Goal: Information Seeking & Learning: Learn about a topic

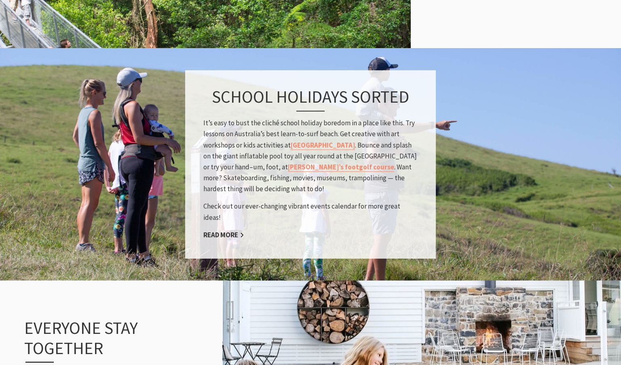
scroll to position [772, 0]
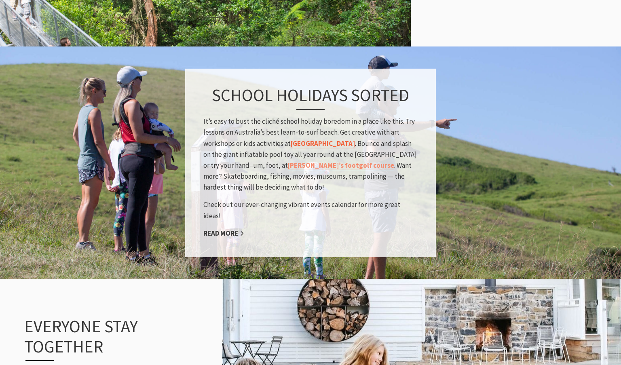
click at [330, 148] on link "[GEOGRAPHIC_DATA]" at bounding box center [323, 143] width 64 height 9
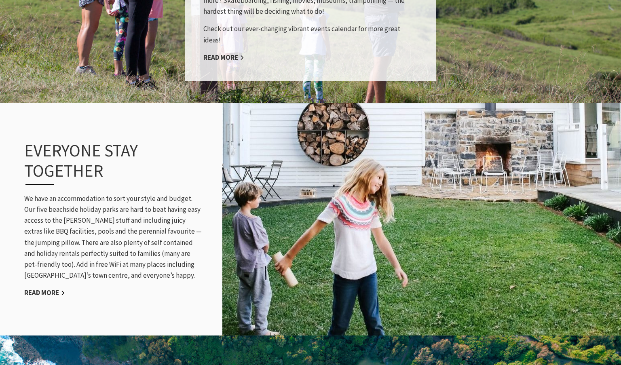
scroll to position [948, 0]
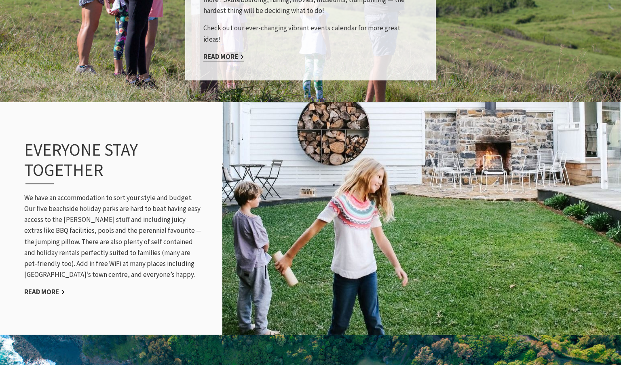
click at [228, 52] on link "Read More" at bounding box center [223, 56] width 41 height 9
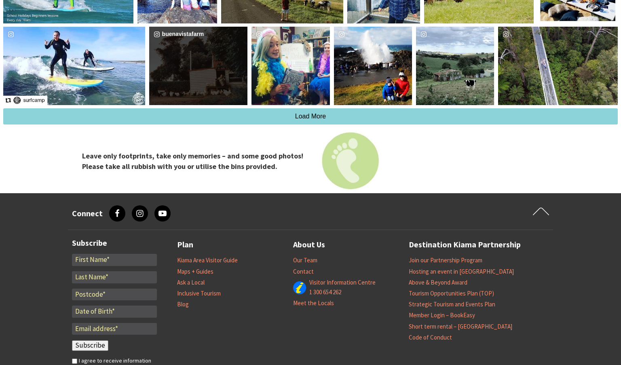
scroll to position [1991, 0]
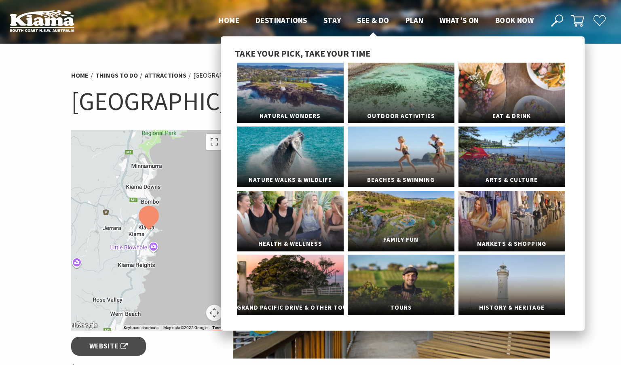
click at [393, 208] on link "Family Fun" at bounding box center [401, 221] width 107 height 61
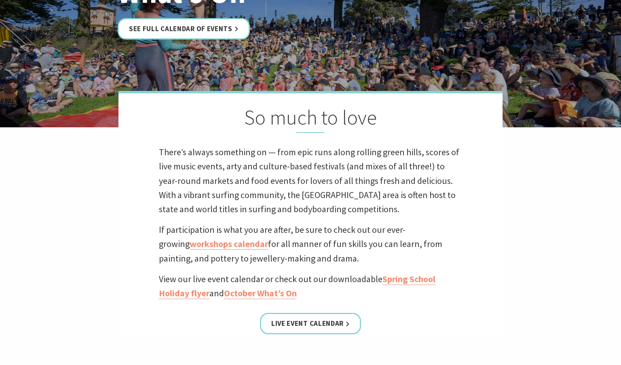
scroll to position [147, 0]
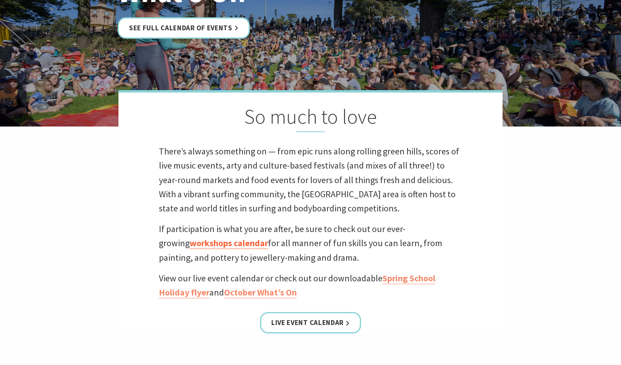
click at [234, 242] on link "workshops calendar" at bounding box center [229, 243] width 78 height 12
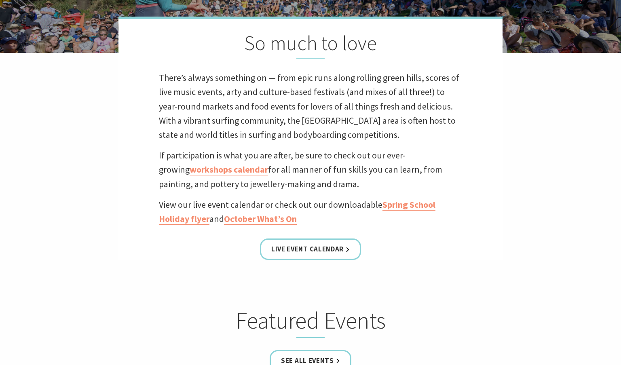
scroll to position [223, 0]
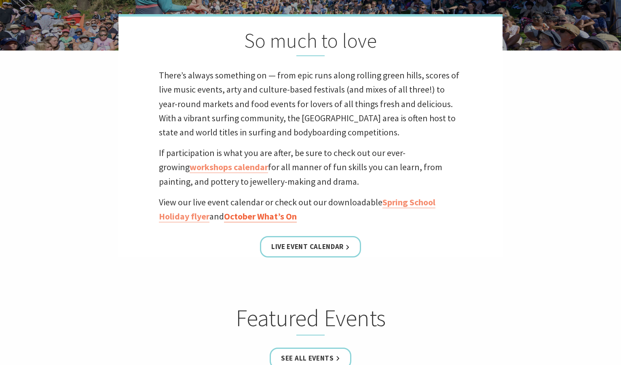
click at [273, 216] on link "October What’s On" at bounding box center [260, 217] width 73 height 12
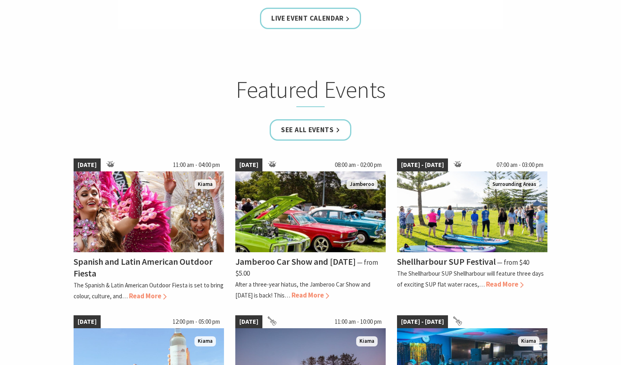
scroll to position [452, 0]
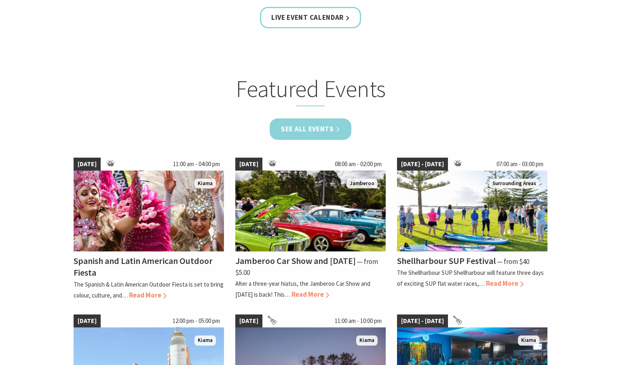
click at [333, 130] on link "See all Events" at bounding box center [311, 128] width 82 height 21
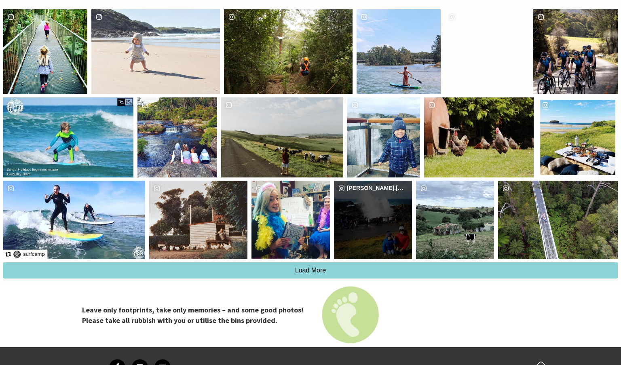
scroll to position [2020, 0]
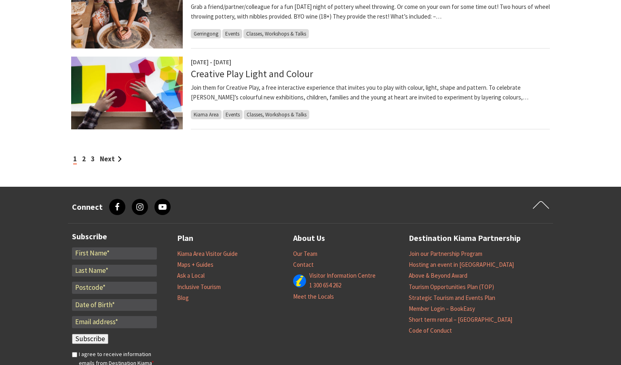
scroll to position [737, 0]
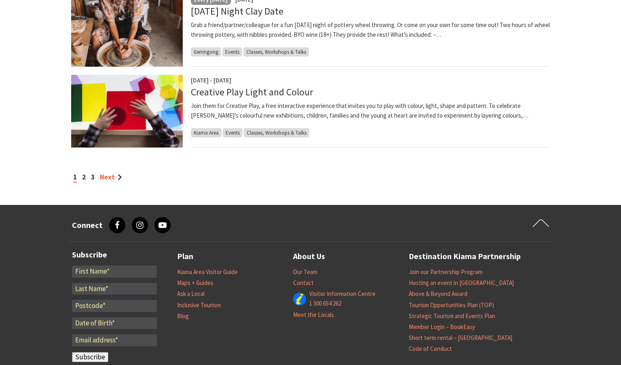
click at [105, 177] on link "Next" at bounding box center [111, 177] width 22 height 9
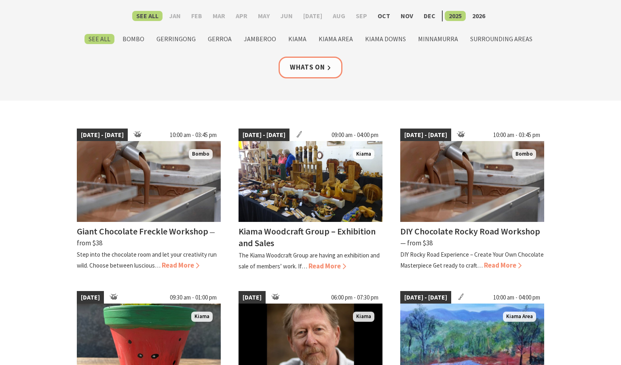
scroll to position [127, 0]
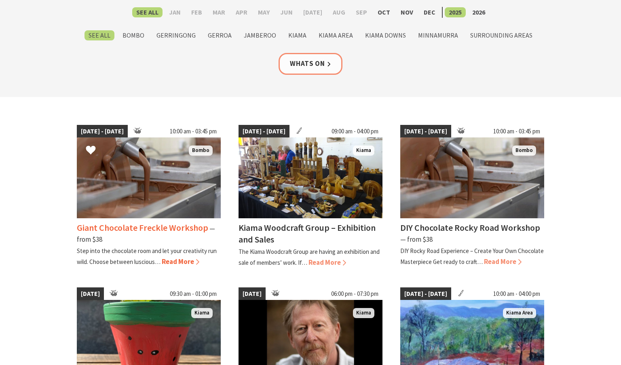
click at [173, 263] on span "Read More" at bounding box center [181, 261] width 38 height 9
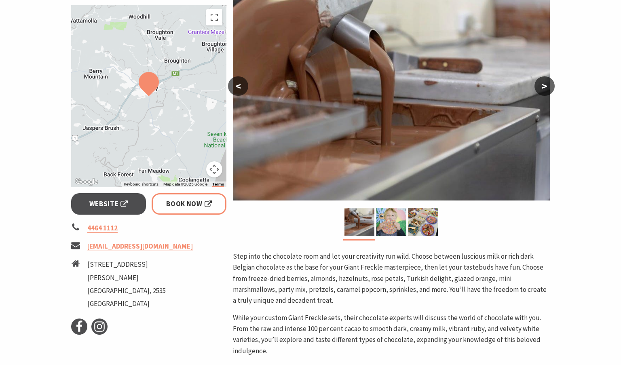
scroll to position [160, 0]
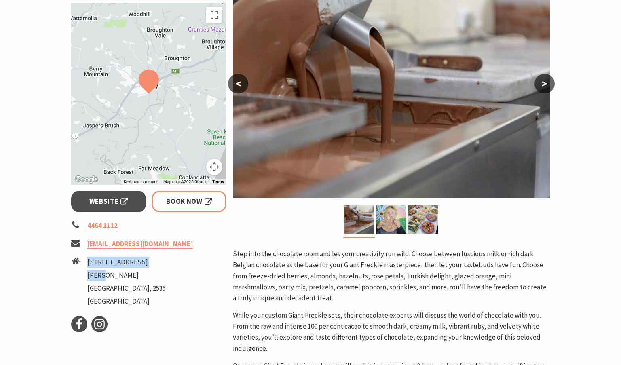
drag, startPoint x: 87, startPoint y: 260, endPoint x: 103, endPoint y: 275, distance: 21.5
click at [103, 275] on ul "[STREET_ADDRESS][PERSON_NAME]" at bounding box center [126, 283] width 78 height 52
copy ul "[STREET_ADDRESS][PERSON_NAME]"
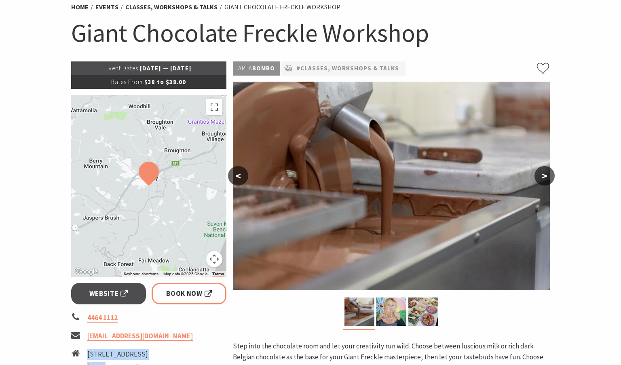
scroll to position [69, 0]
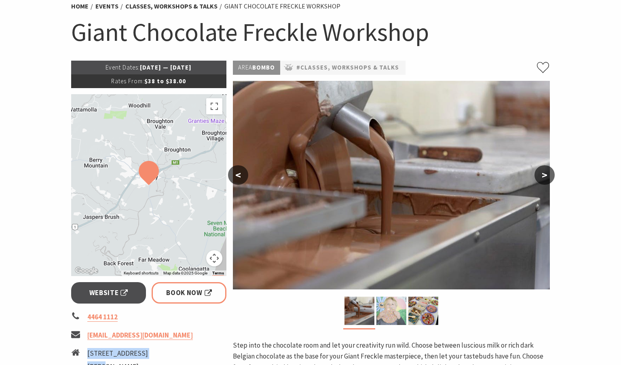
click at [392, 314] on img at bounding box center [391, 311] width 30 height 28
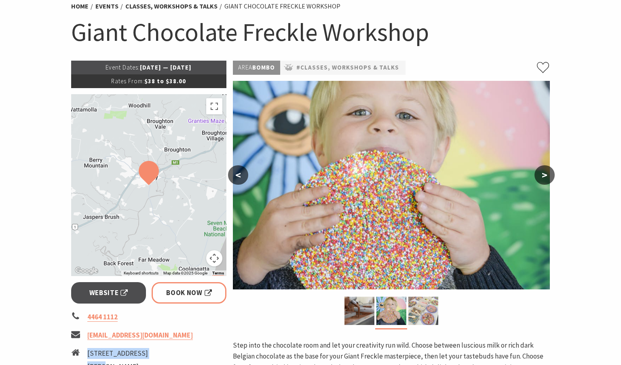
click at [422, 316] on img at bounding box center [423, 311] width 30 height 28
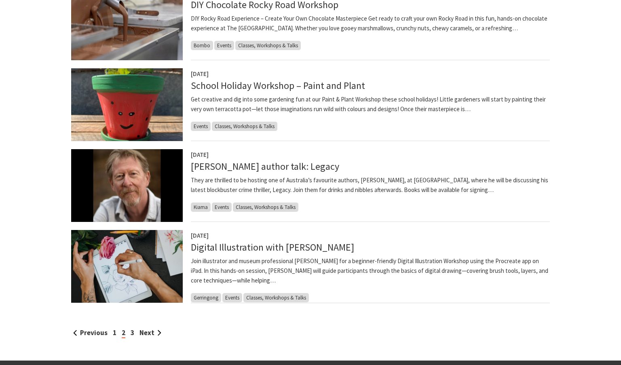
scroll to position [584, 0]
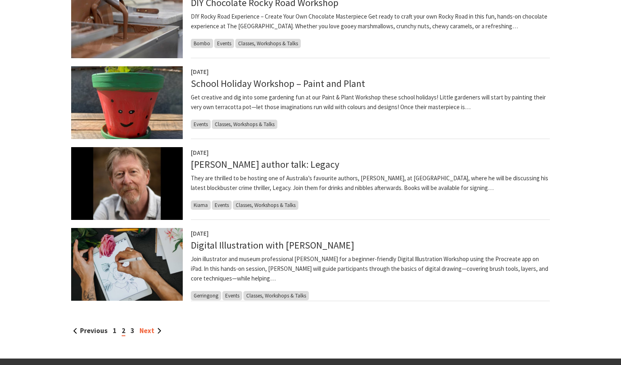
click at [149, 331] on link "Next" at bounding box center [150, 330] width 22 height 9
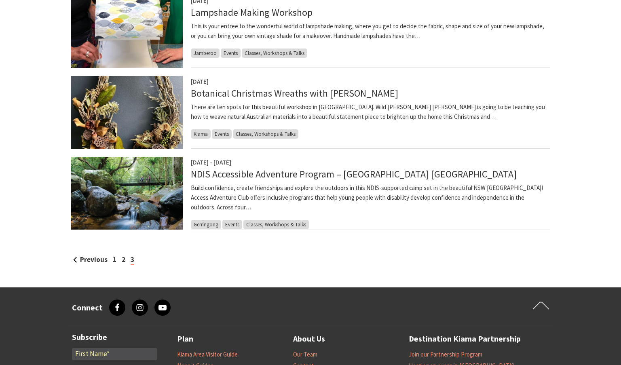
scroll to position [415, 0]
